Goal: Transaction & Acquisition: Purchase product/service

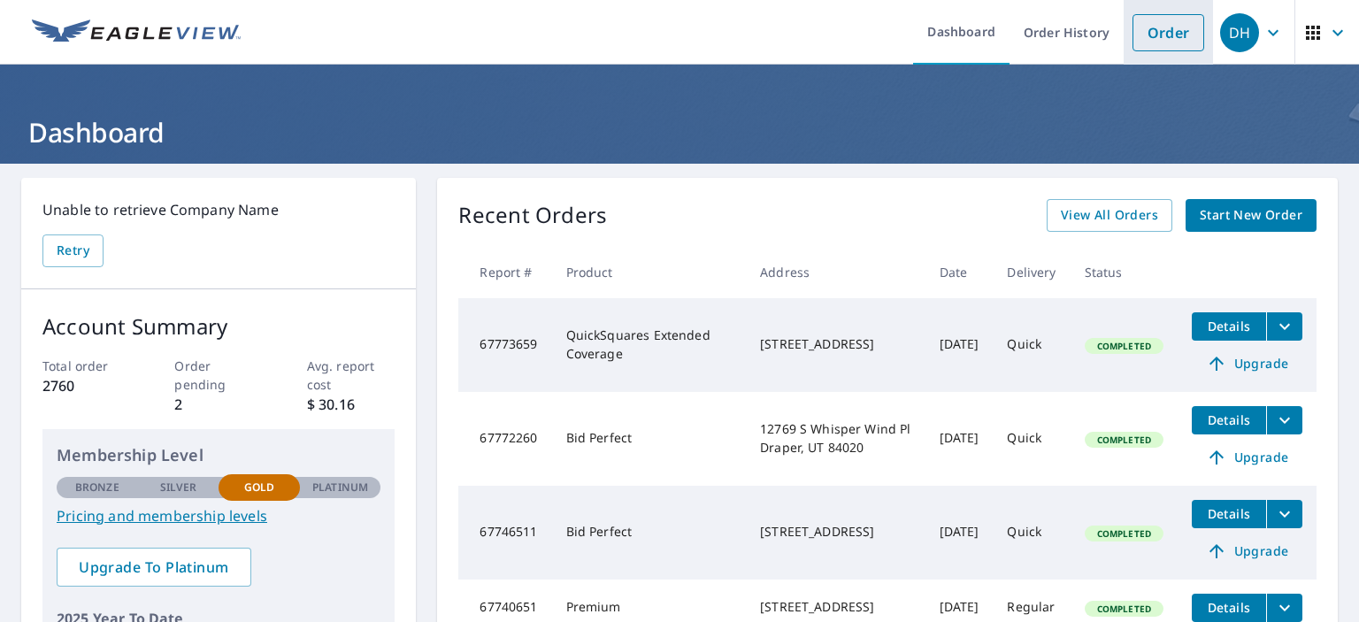
click at [1157, 38] on link "Order" at bounding box center [1169, 32] width 72 height 37
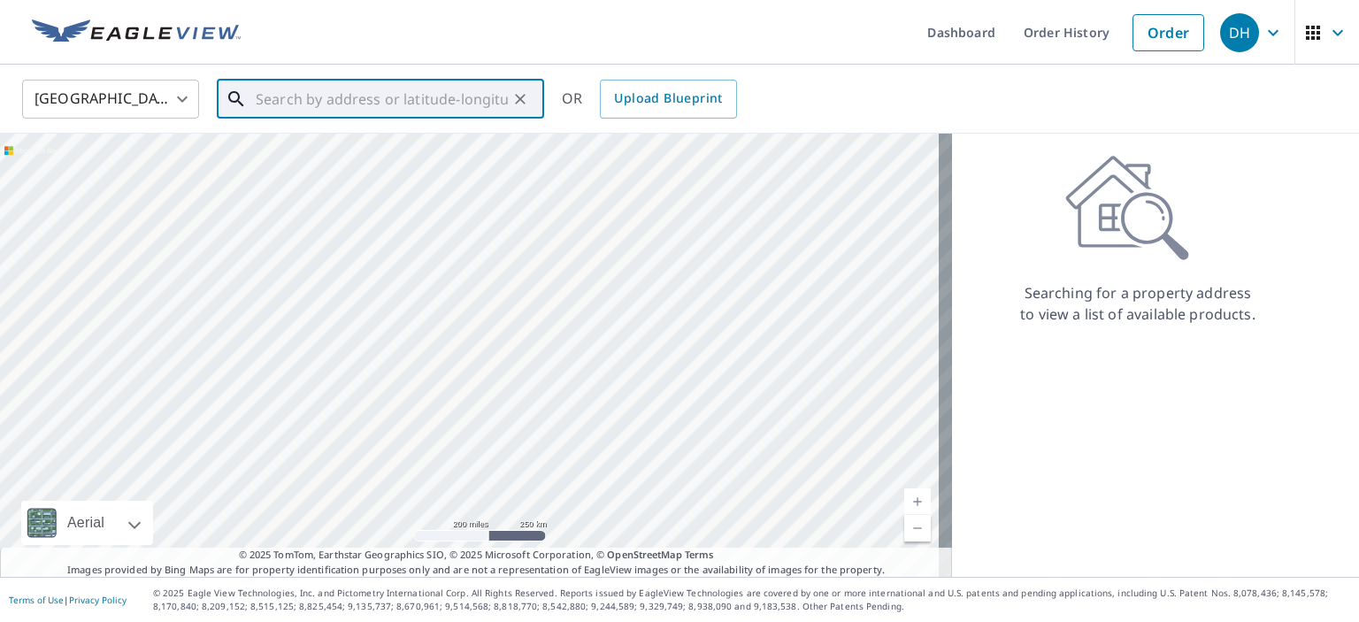
click at [280, 97] on input "text" at bounding box center [382, 99] width 252 height 50
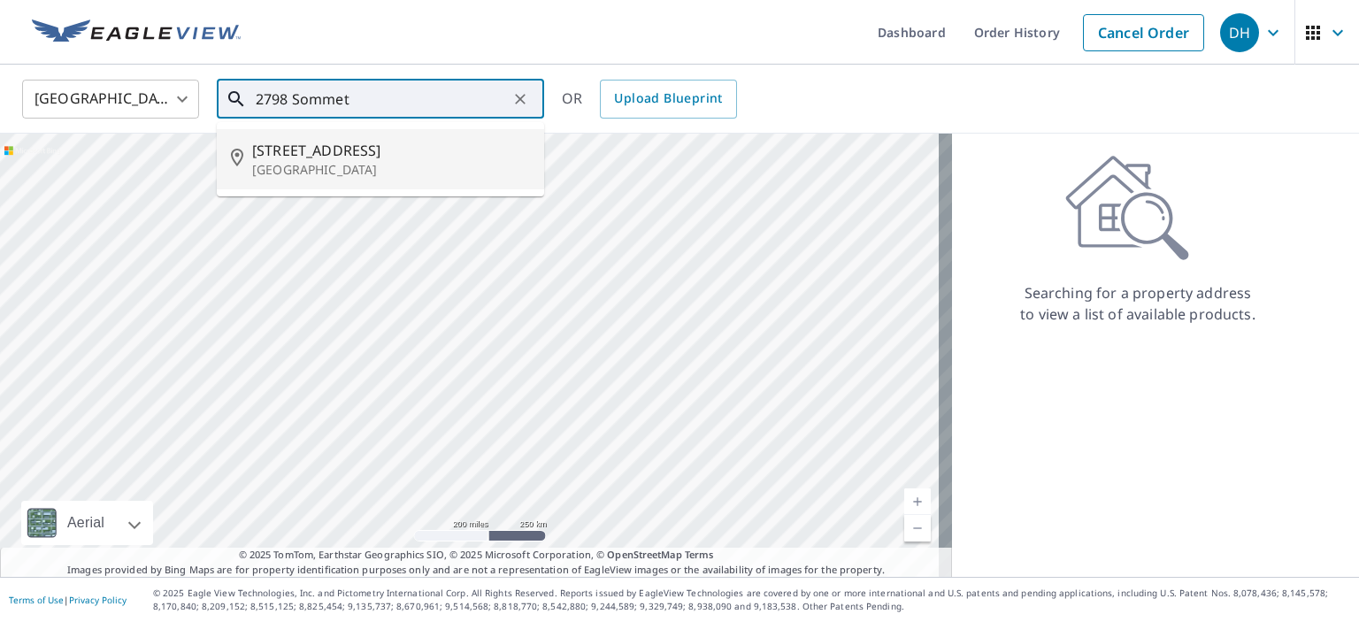
click at [340, 158] on span "[STREET_ADDRESS]" at bounding box center [391, 150] width 278 height 21
type input "[STREET_ADDRESS]"
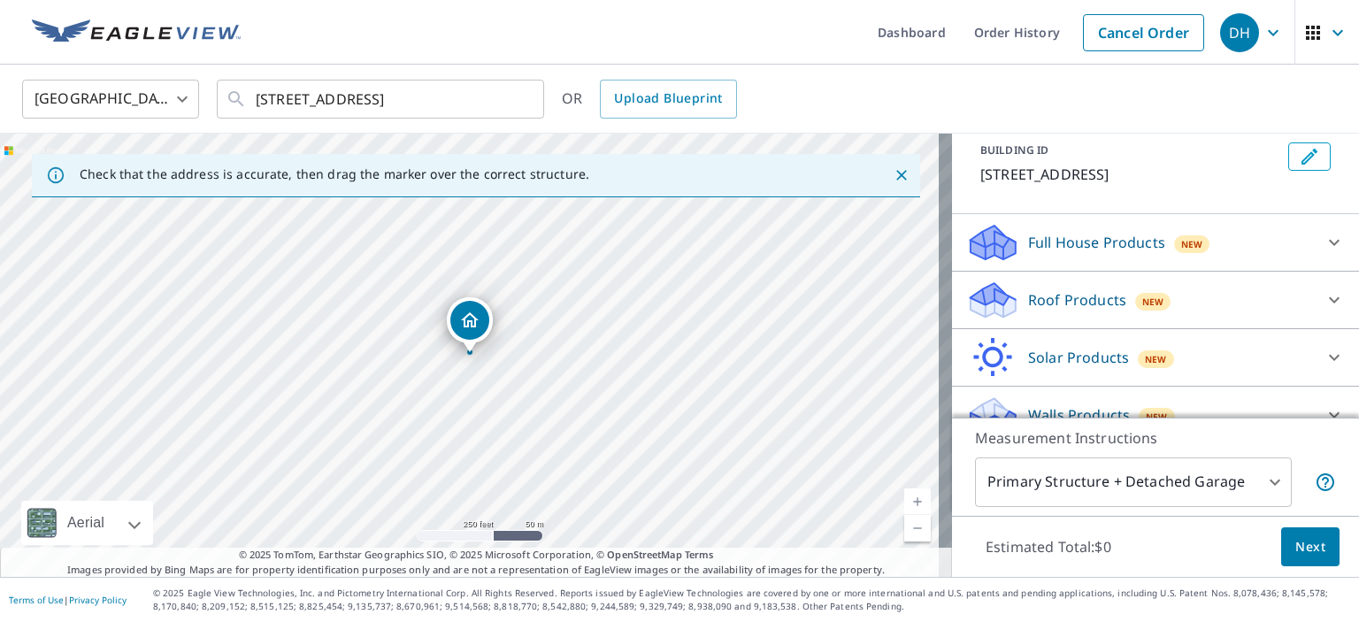
scroll to position [106, 0]
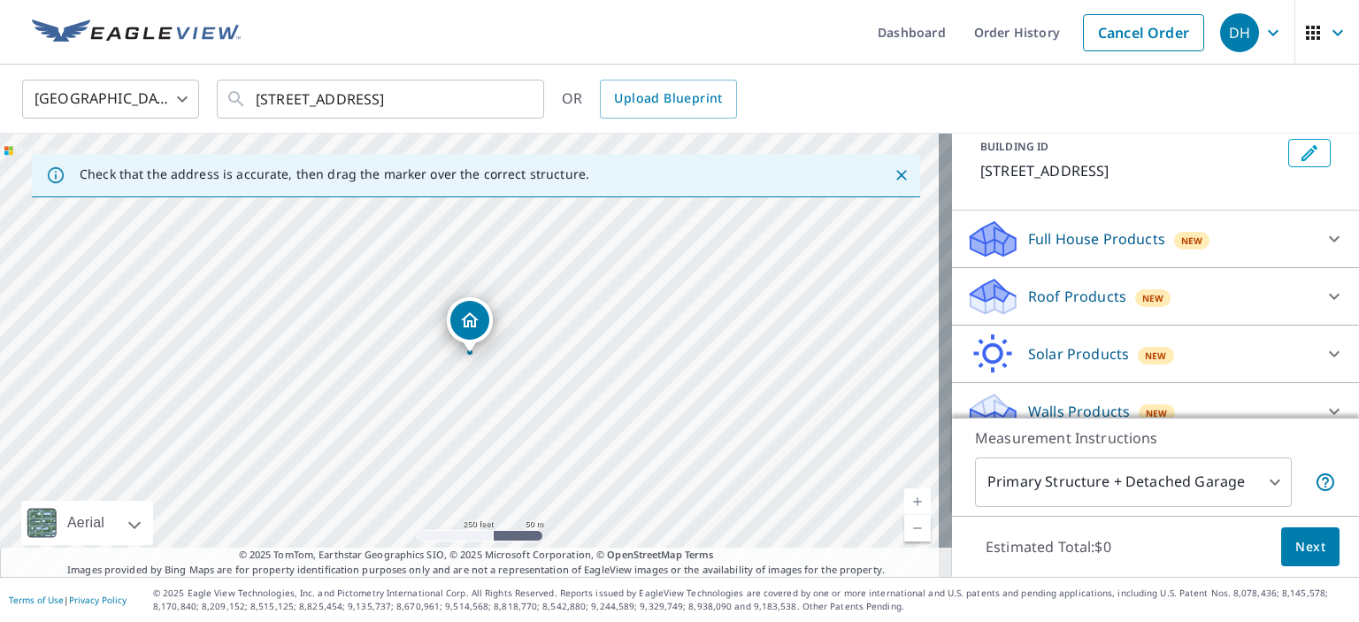
click at [908, 497] on link "Current Level 17, Zoom In" at bounding box center [917, 501] width 27 height 27
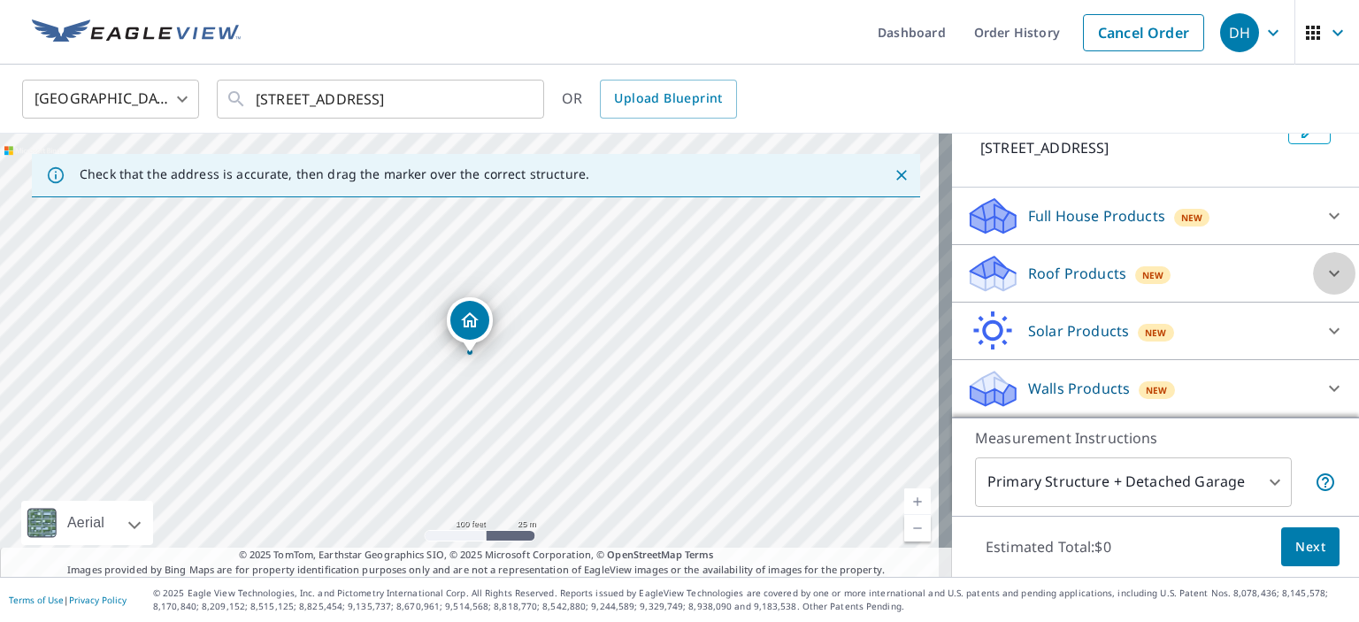
click at [1324, 275] on icon at bounding box center [1334, 273] width 21 height 21
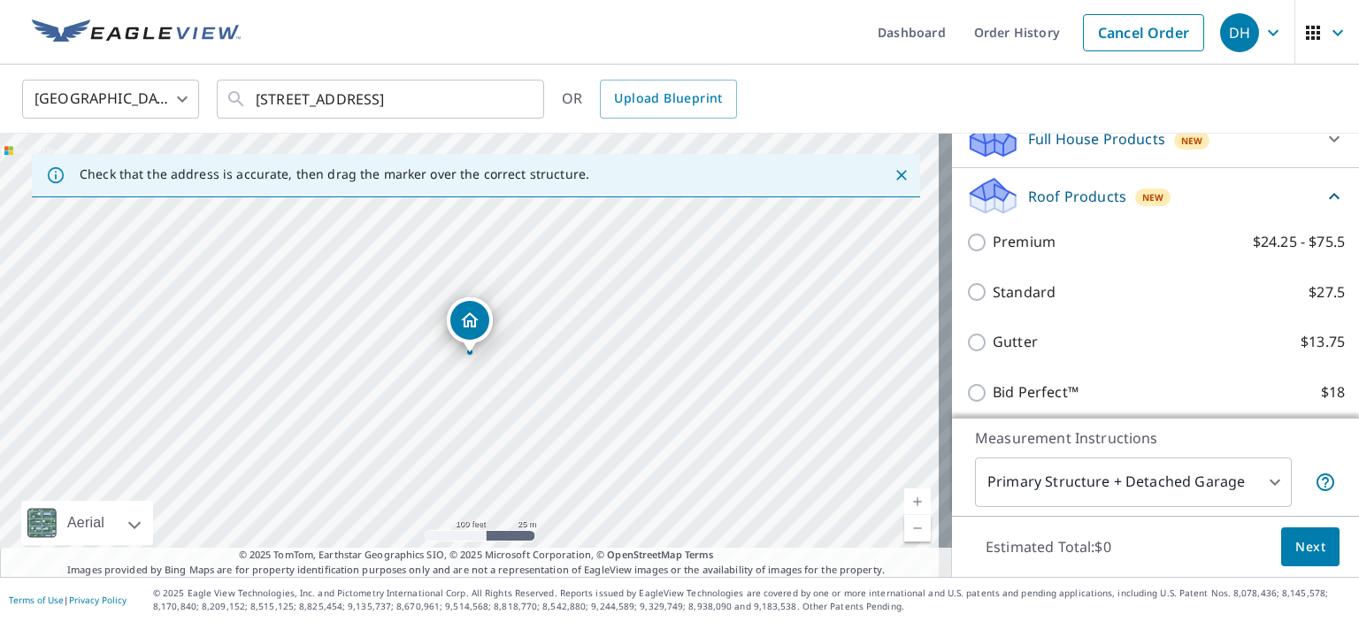
scroll to position [237, 0]
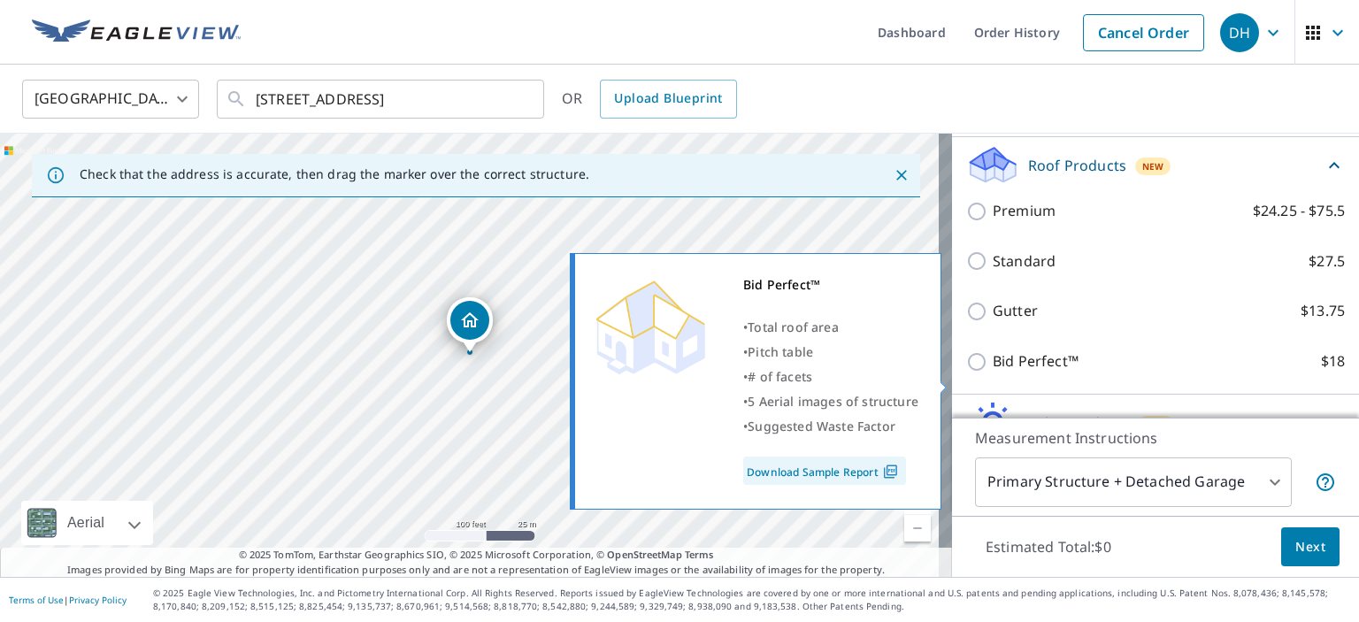
click at [966, 373] on input "Bid Perfect™ $18" at bounding box center [979, 361] width 27 height 21
checkbox input "true"
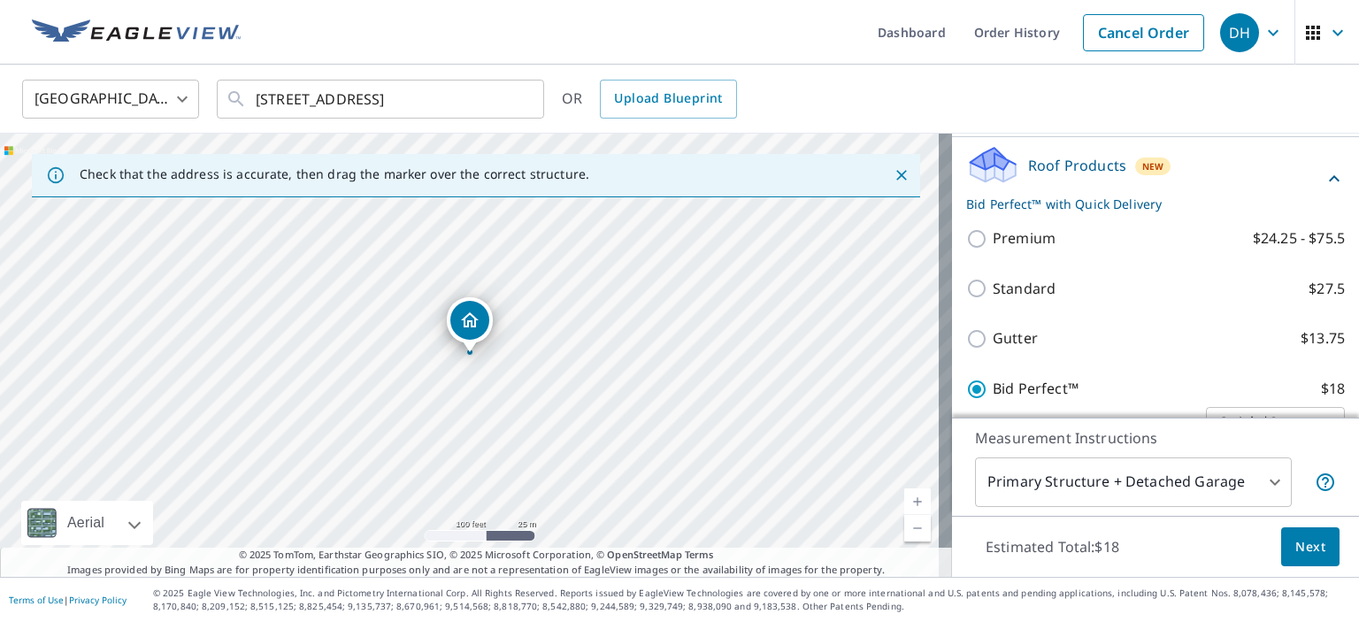
click at [1295, 543] on span "Next" at bounding box center [1310, 547] width 30 height 22
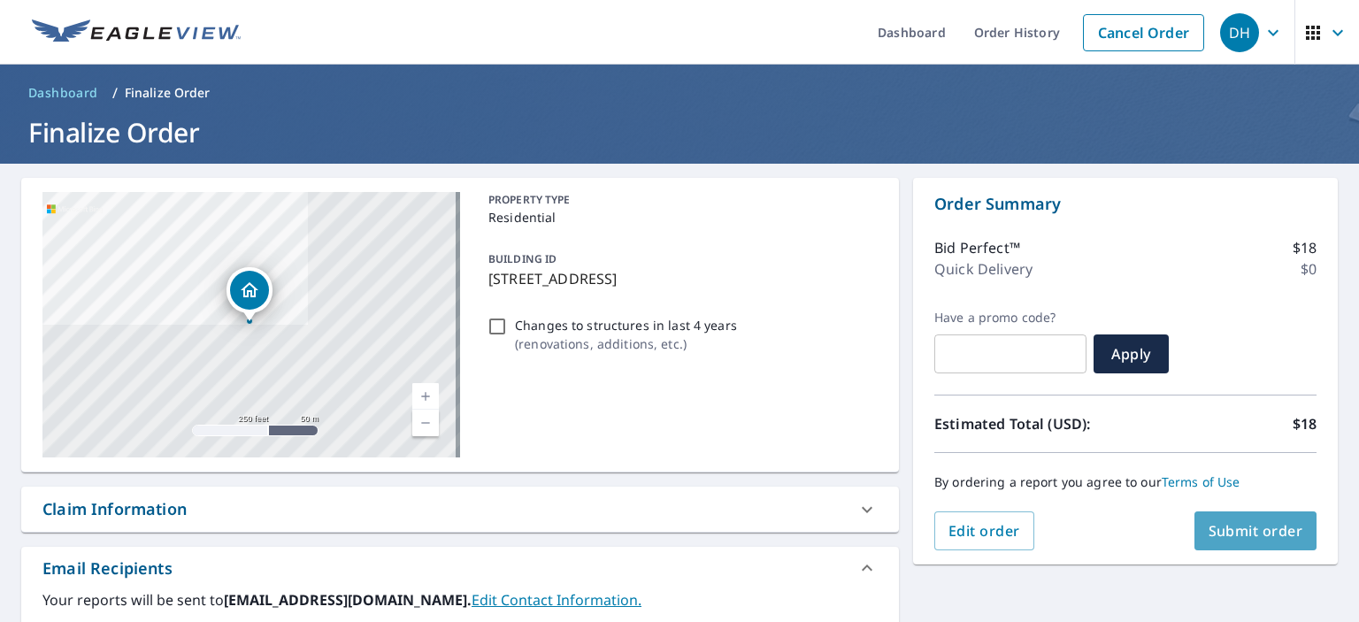
click at [1257, 524] on span "Submit order" at bounding box center [1256, 530] width 95 height 19
